Goal: Information Seeking & Learning: Learn about a topic

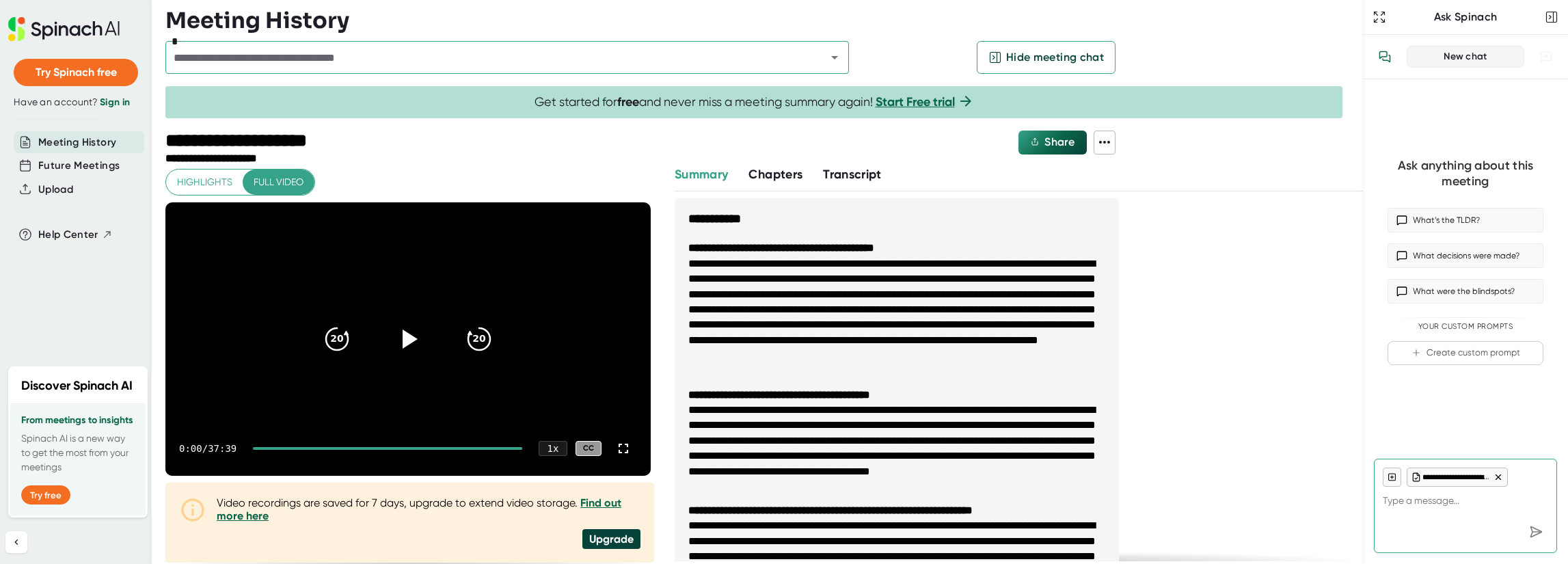
click at [384, 447] on div at bounding box center [388, 449] width 269 height 3
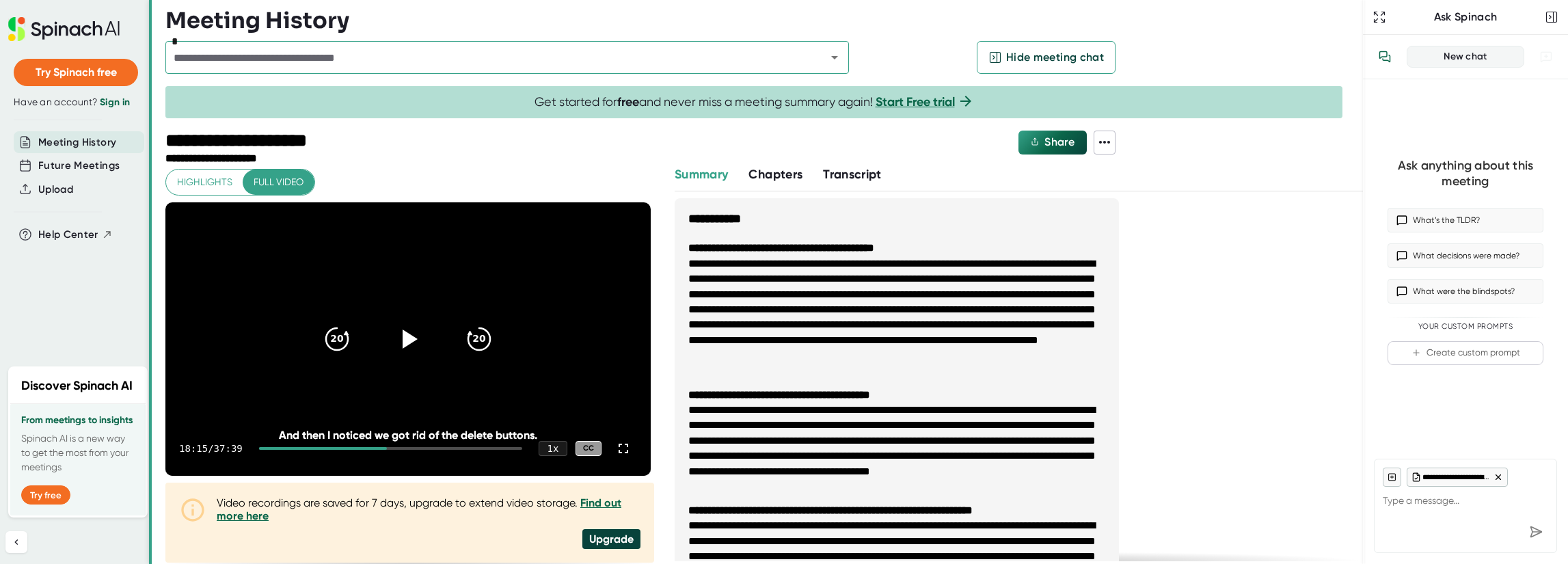
type textarea "x"
